Goal: Task Accomplishment & Management: Manage account settings

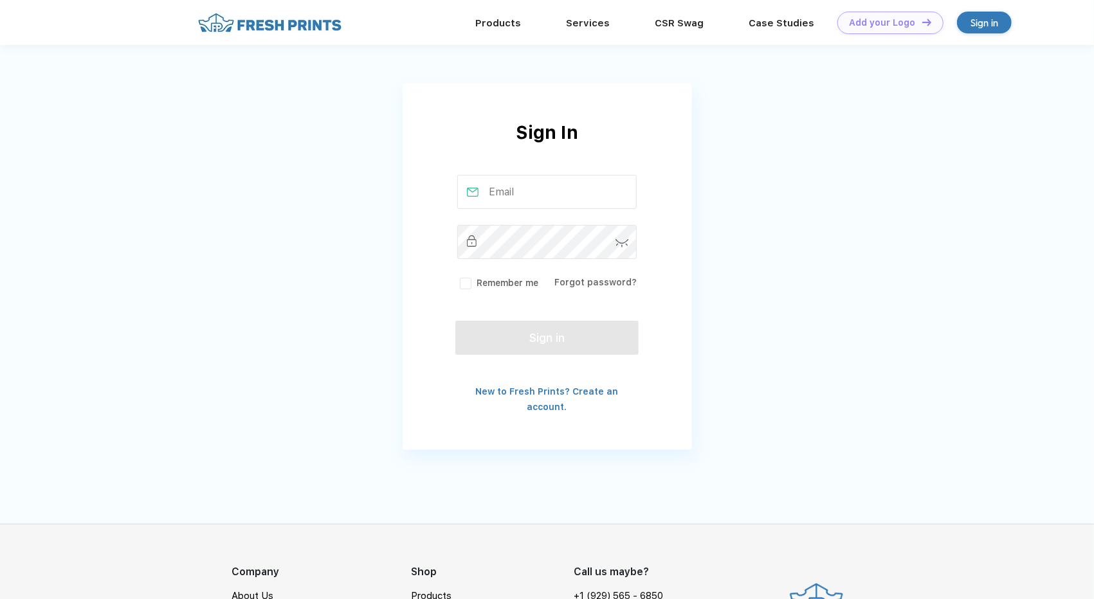
click at [508, 195] on input "text" at bounding box center [546, 192] width 179 height 34
type input "[EMAIL_ADDRESS][DOMAIN_NAME]"
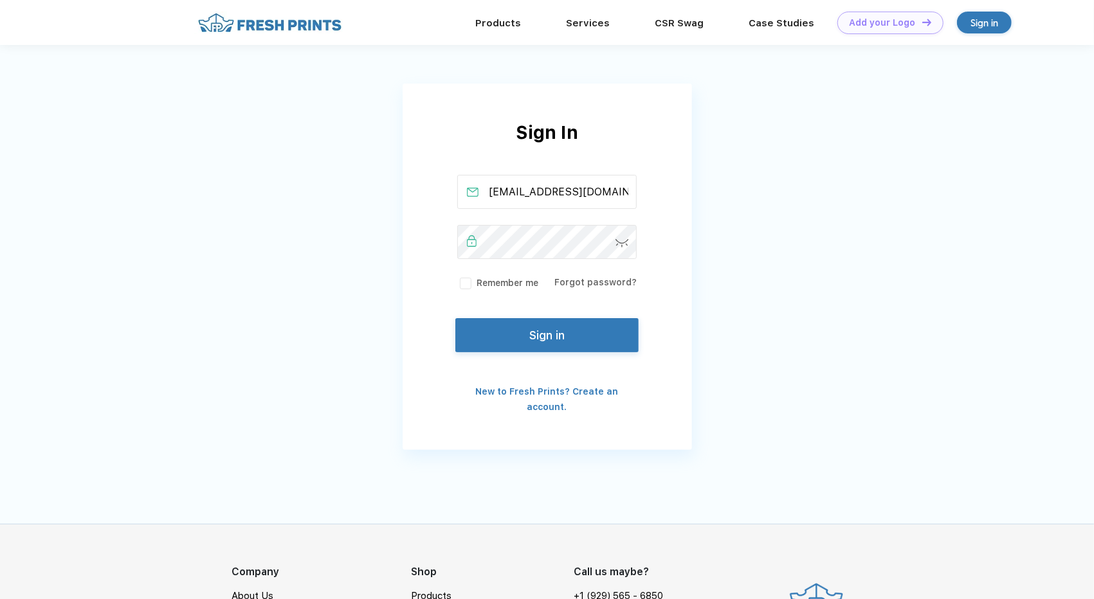
click at [532, 323] on button "Sign in" at bounding box center [546, 335] width 183 height 34
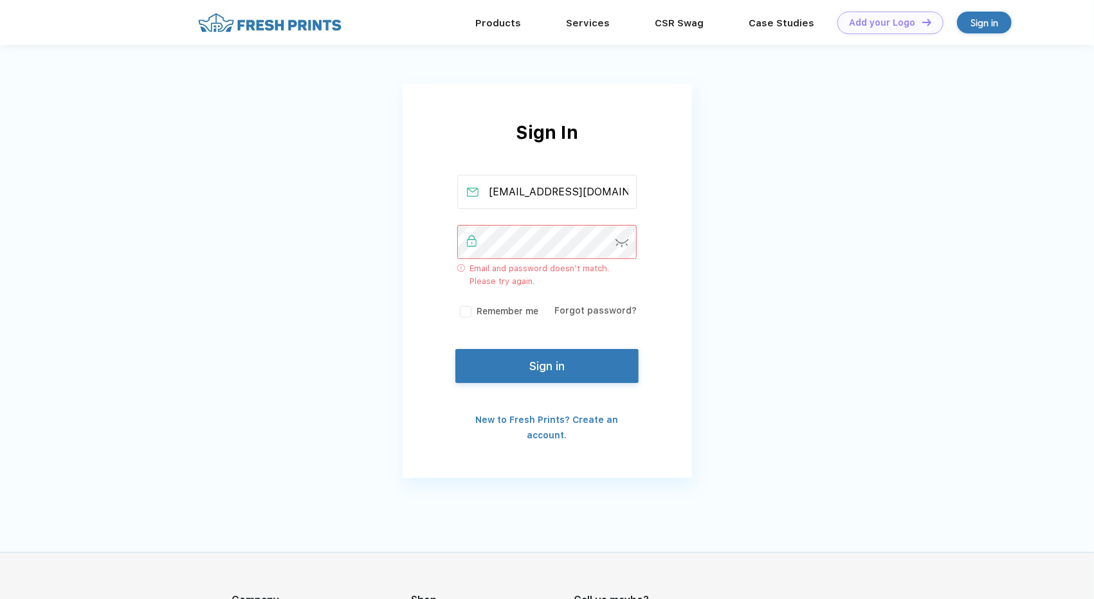
click at [622, 244] on img at bounding box center [622, 243] width 14 height 8
click at [555, 370] on button "Sign in" at bounding box center [546, 364] width 183 height 34
click at [562, 367] on button "Sign in" at bounding box center [546, 364] width 183 height 34
click at [395, 273] on div "Sign In [EMAIL_ADDRESS][DOMAIN_NAME] Email and password doesn’t match. Please t…" at bounding box center [547, 249] width 1094 height 498
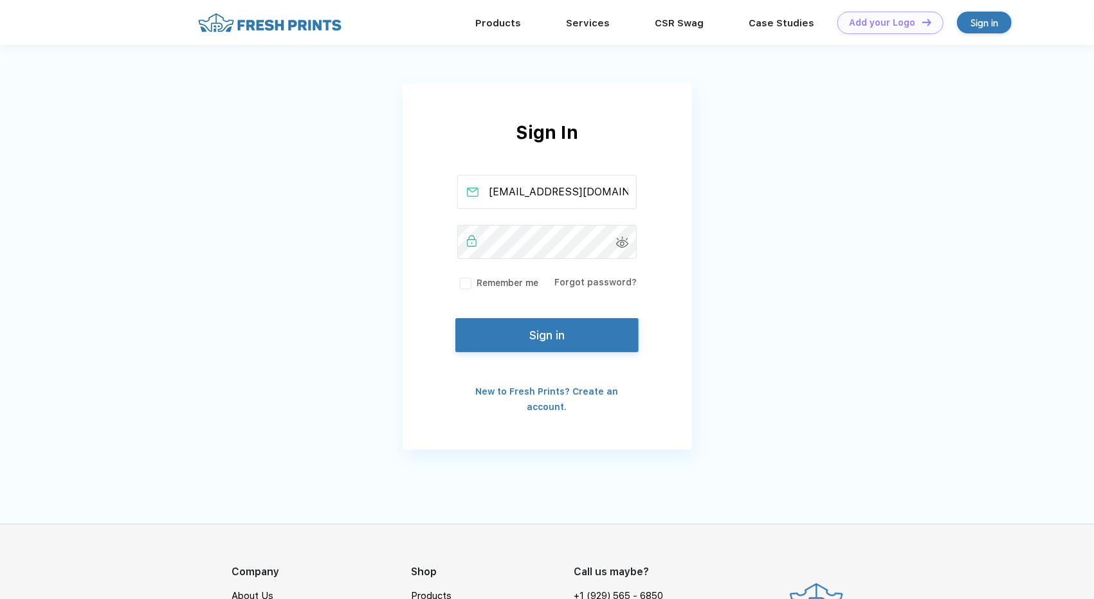
click at [513, 350] on button "Sign in" at bounding box center [546, 335] width 183 height 34
click at [496, 345] on button "Sign in" at bounding box center [546, 335] width 183 height 34
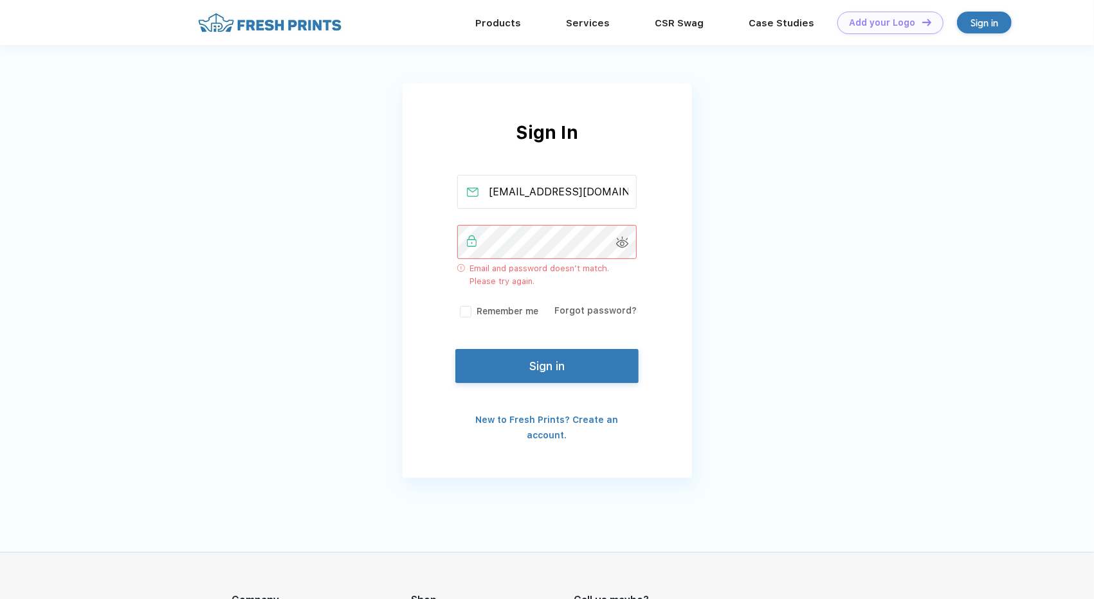
click at [989, 19] on div "Sign in" at bounding box center [984, 22] width 28 height 15
